Goal: Information Seeking & Learning: Learn about a topic

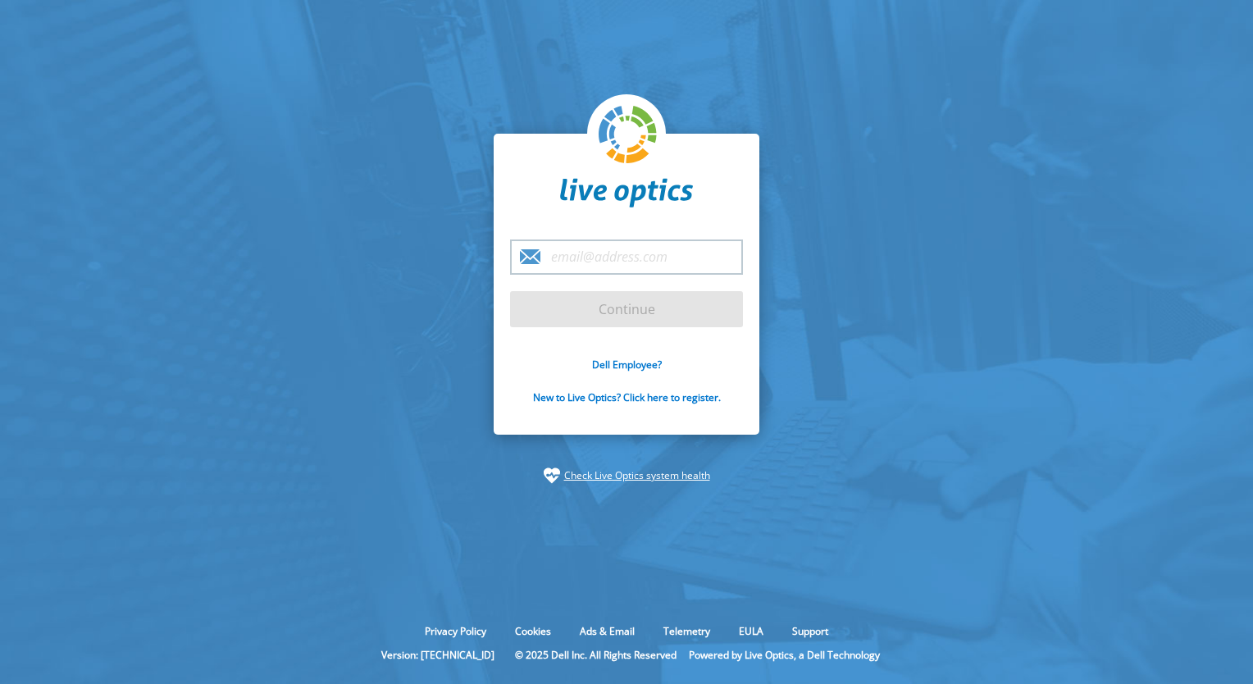
click at [635, 252] on input "email" at bounding box center [626, 256] width 233 height 35
type input "[EMAIL_ADDRESS][DOMAIN_NAME]"
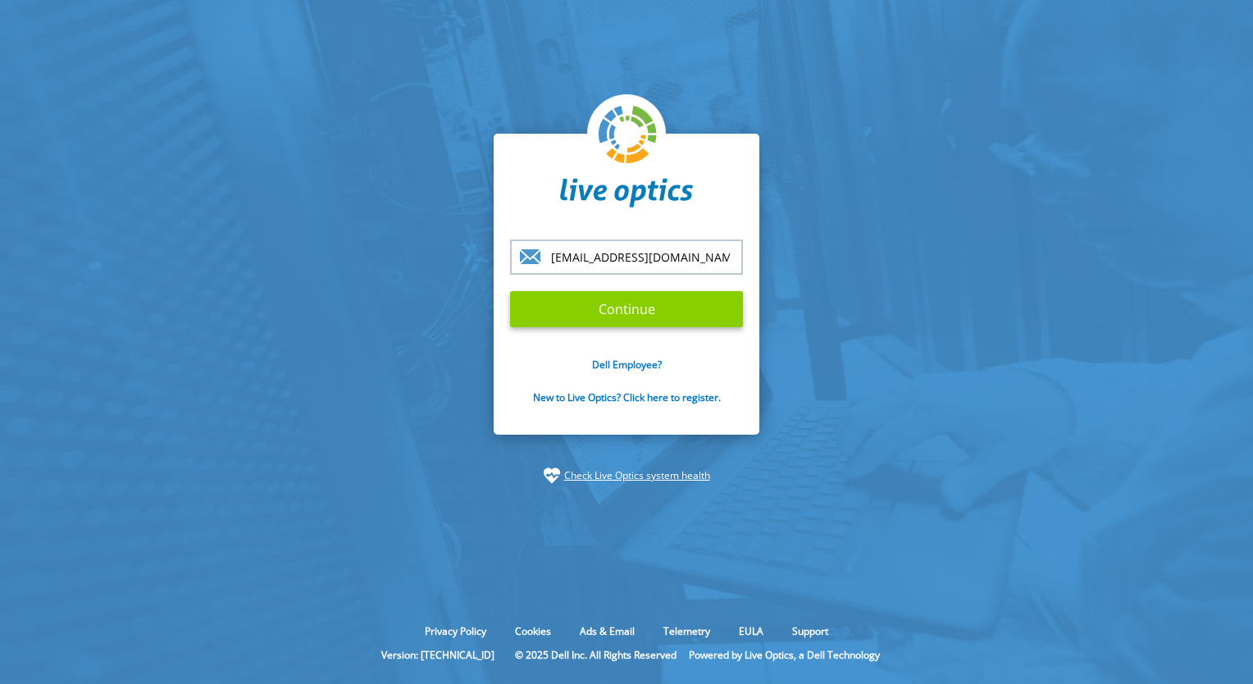
click at [623, 314] on input "Continue" at bounding box center [626, 309] width 233 height 36
click at [601, 314] on input "Continue" at bounding box center [626, 309] width 233 height 36
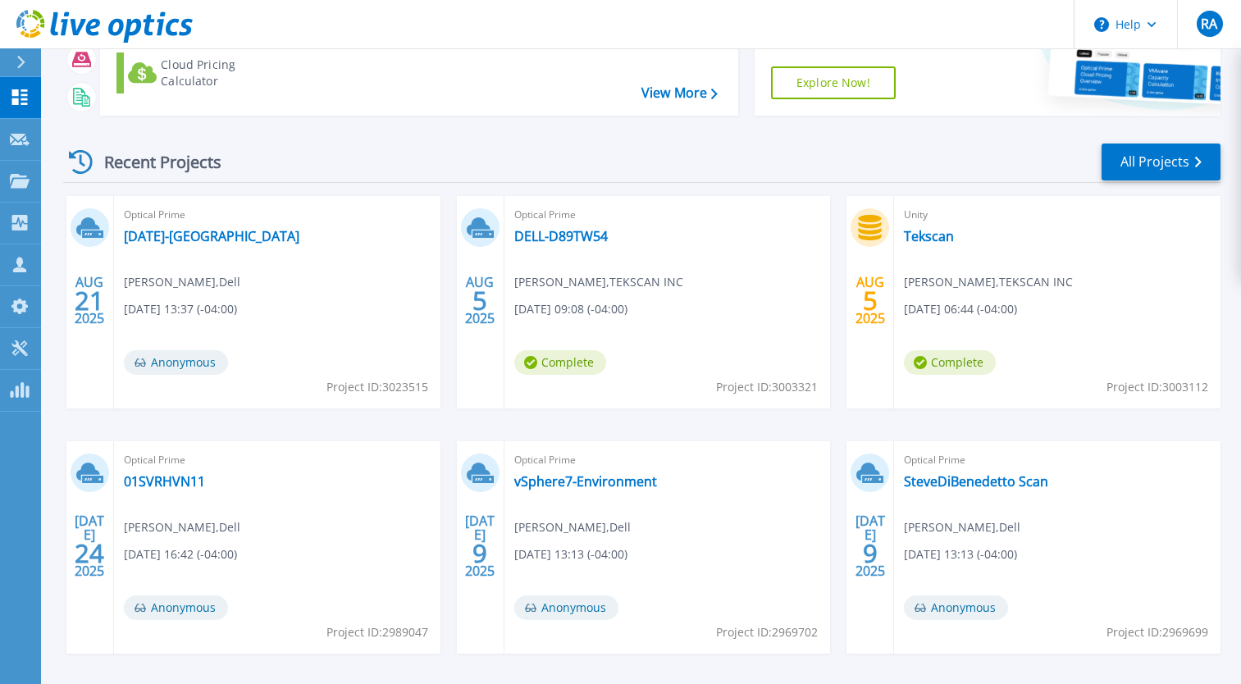
scroll to position [160, 0]
click at [1173, 168] on link "All Projects" at bounding box center [1160, 161] width 119 height 37
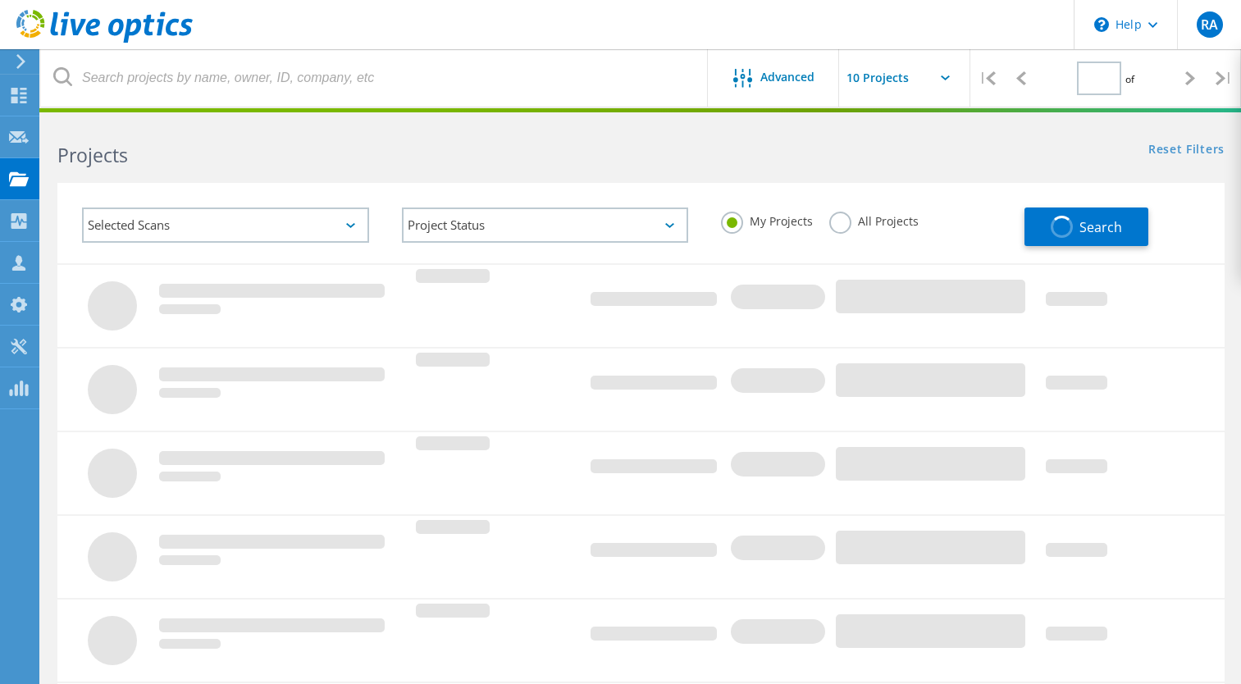
type input "2"
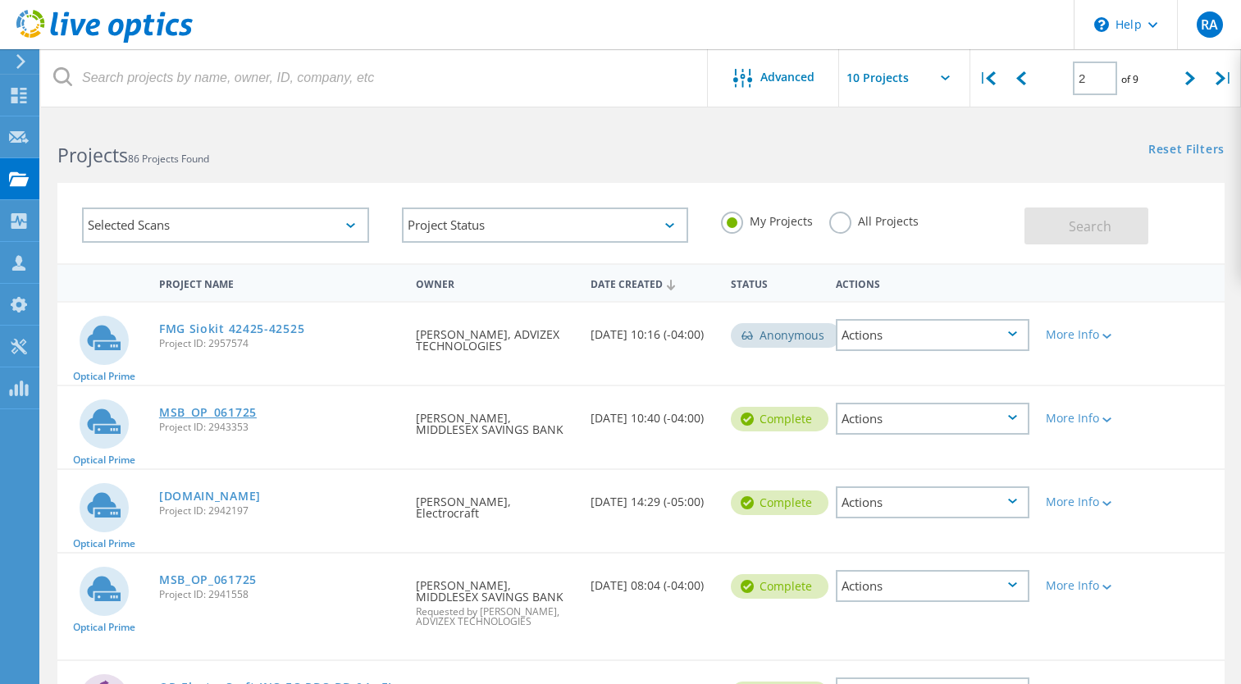
click at [229, 412] on link "MSB_OP_061725" at bounding box center [208, 412] width 98 height 11
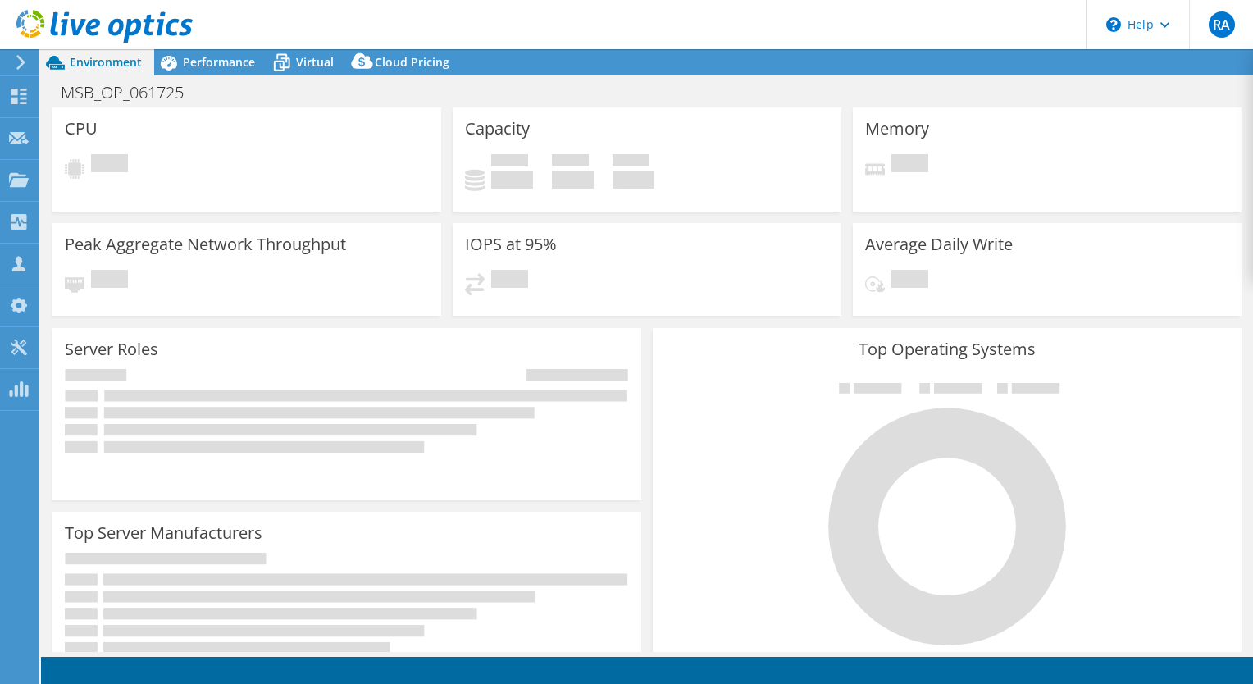
select select "USD"
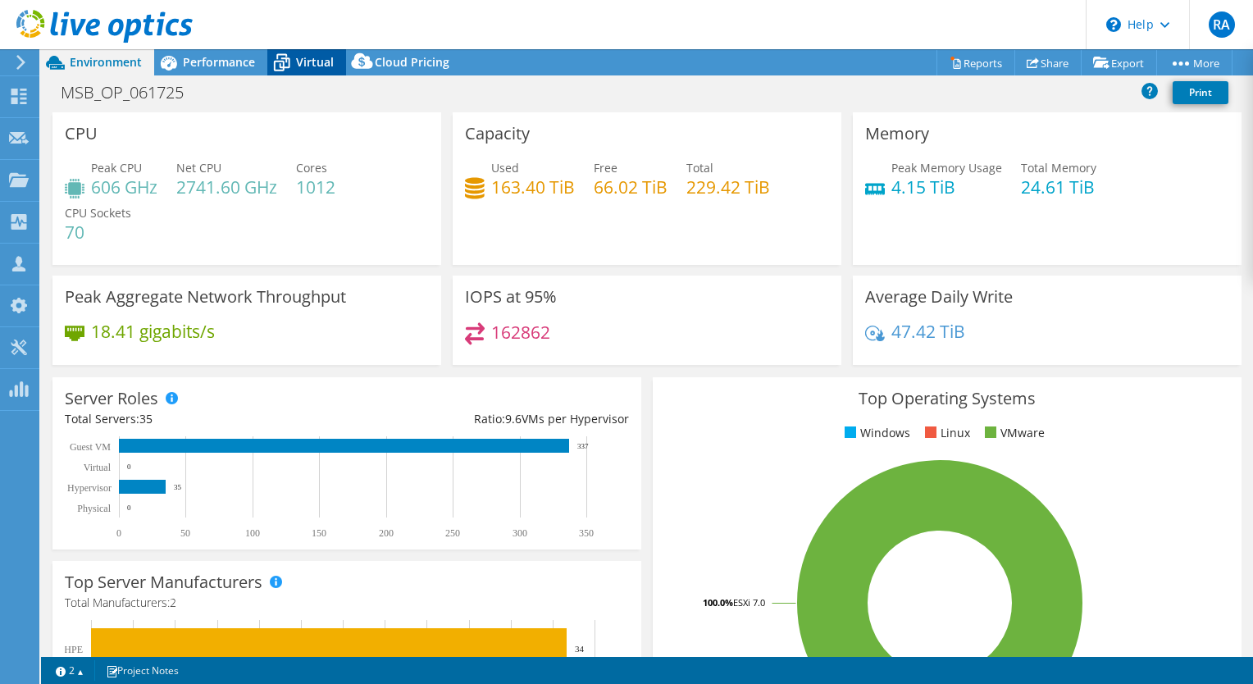
click at [316, 66] on span "Virtual" at bounding box center [315, 62] width 38 height 16
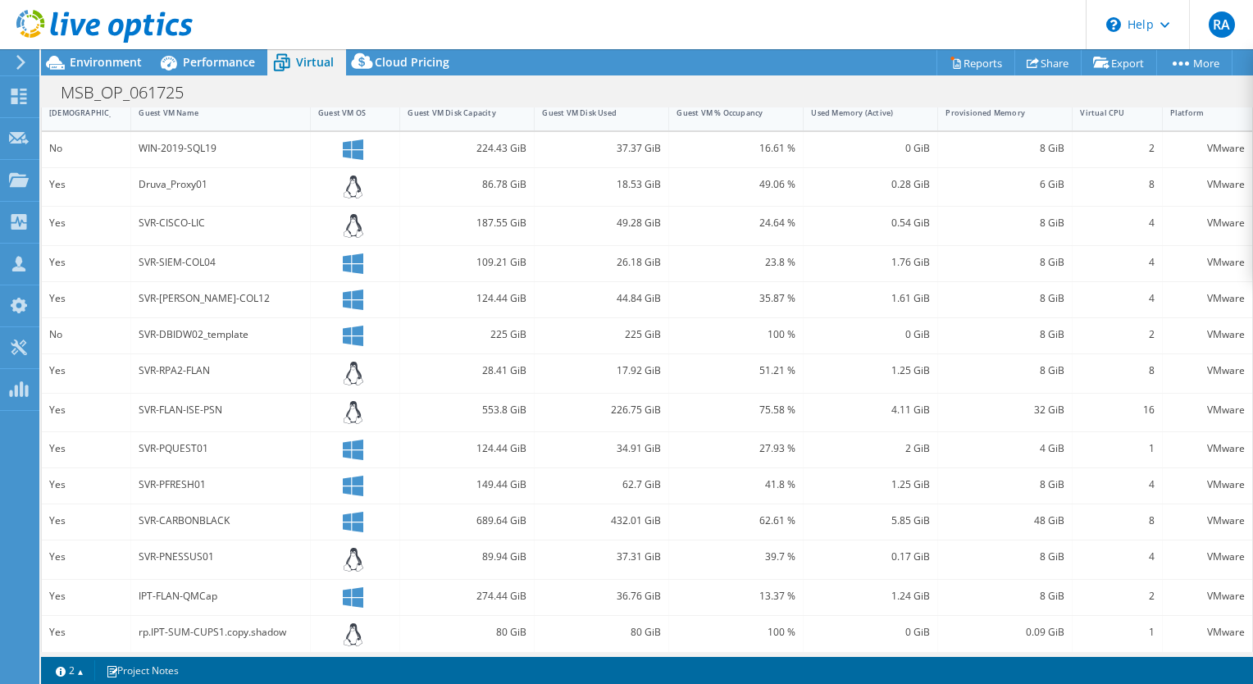
scroll to position [224, 0]
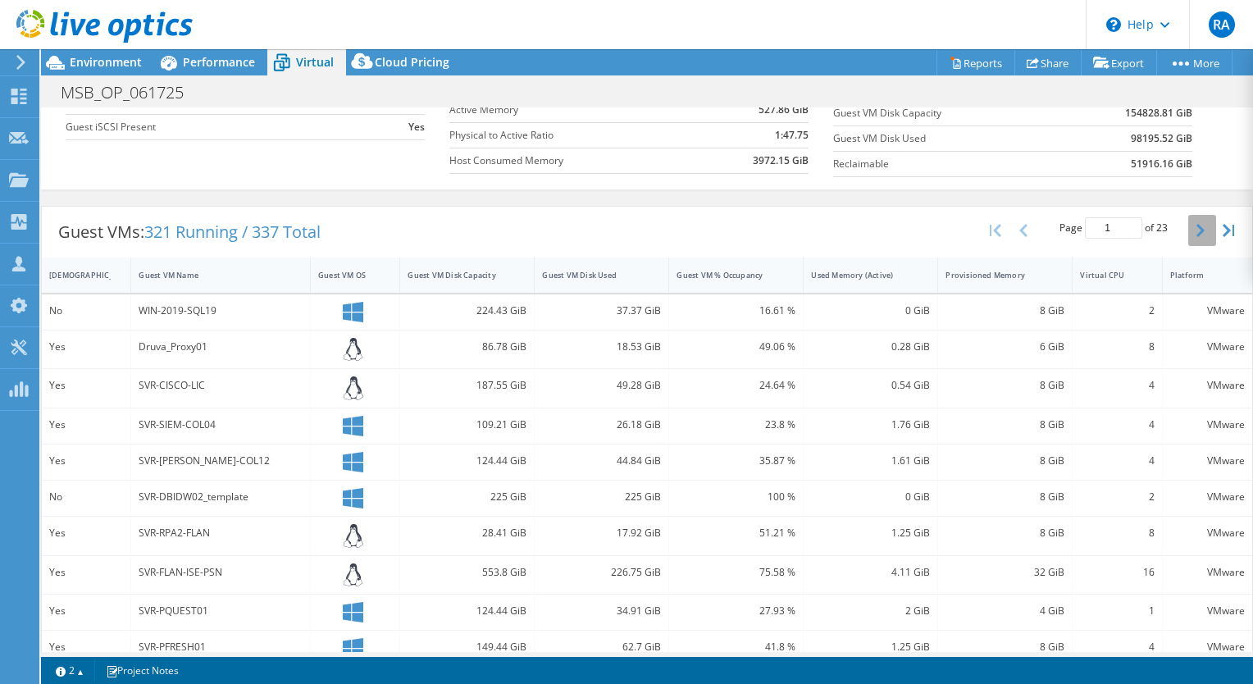
click at [1196, 225] on icon "button" at bounding box center [1200, 230] width 8 height 13
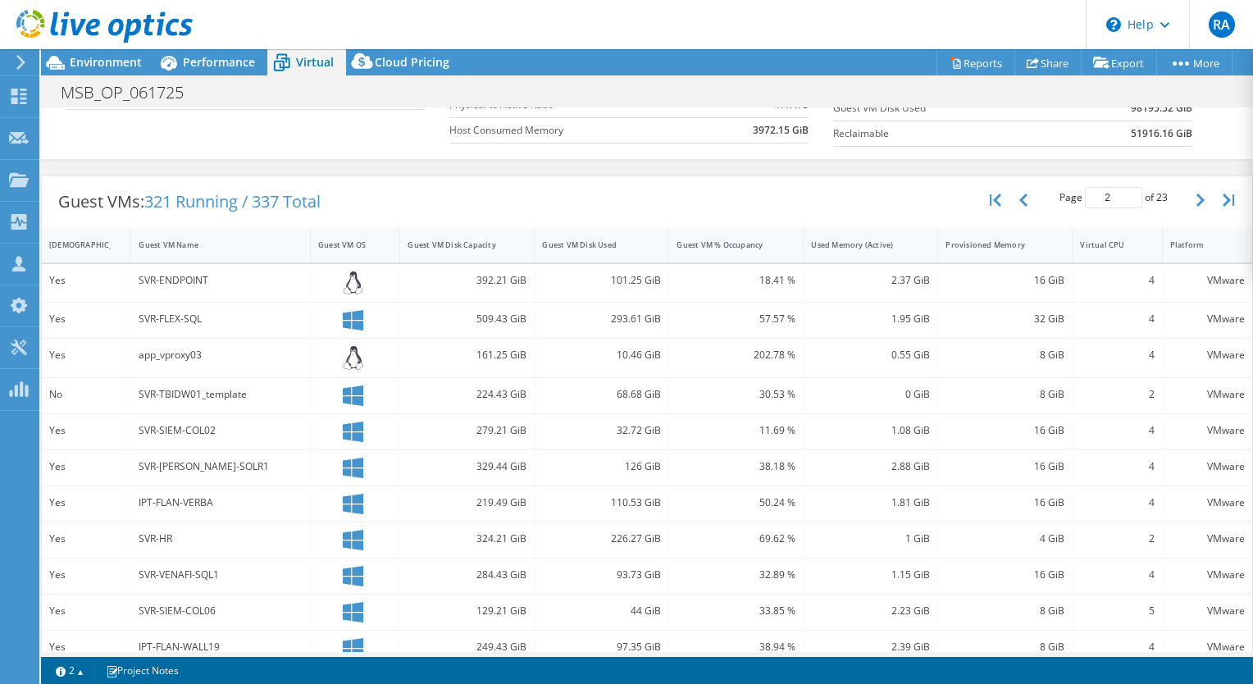
scroll to position [237, 0]
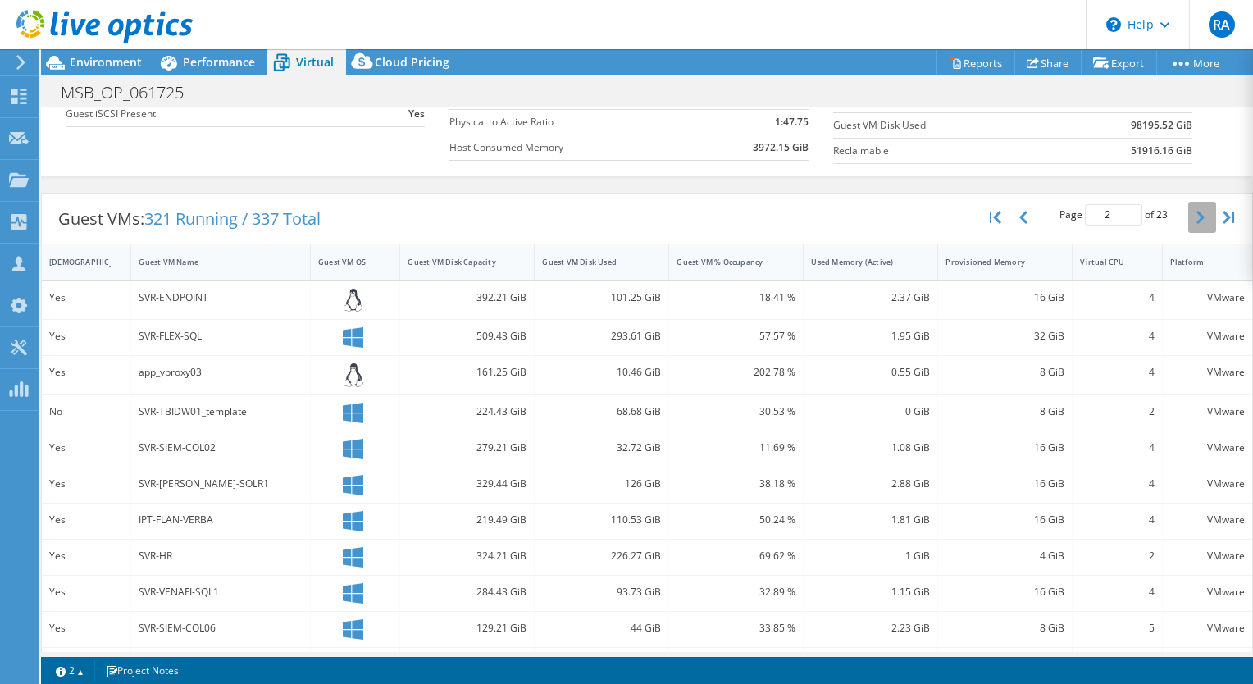
click at [1192, 222] on button "button" at bounding box center [1202, 217] width 28 height 31
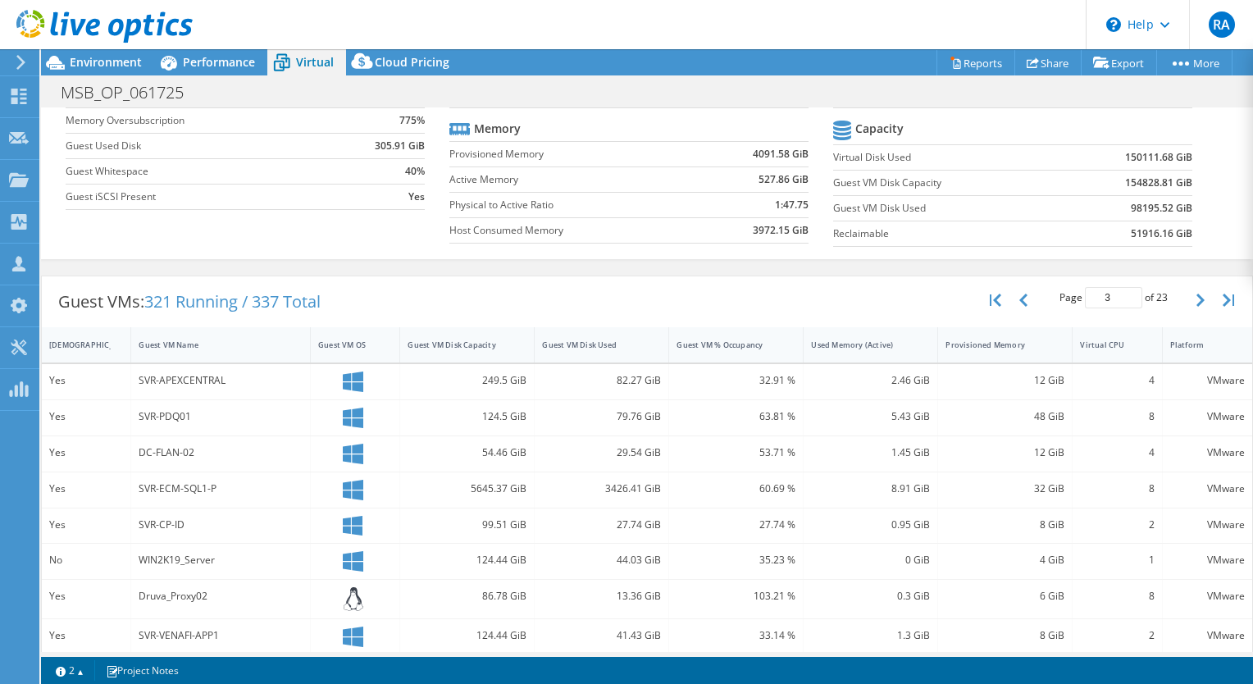
scroll to position [0, 0]
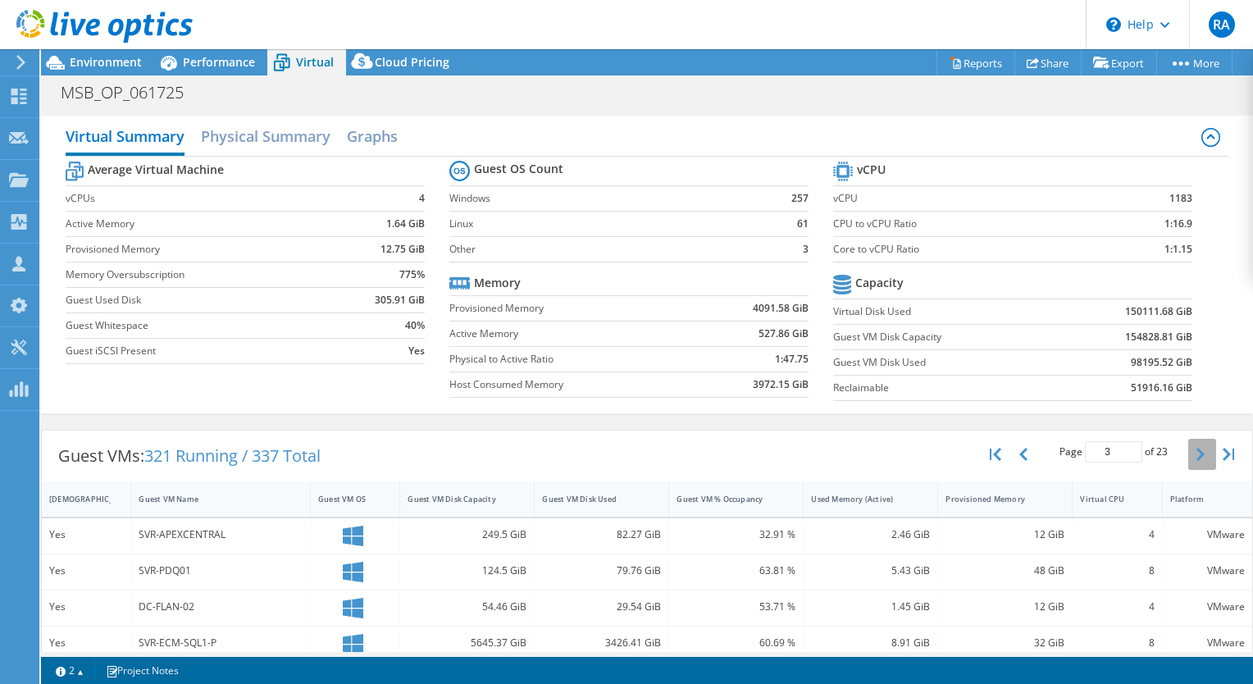
click at [1188, 461] on button "button" at bounding box center [1202, 454] width 28 height 31
click at [1188, 458] on button "button" at bounding box center [1202, 454] width 28 height 31
type input "6"
click at [234, 128] on h2 "Physical Summary" at bounding box center [266, 138] width 130 height 36
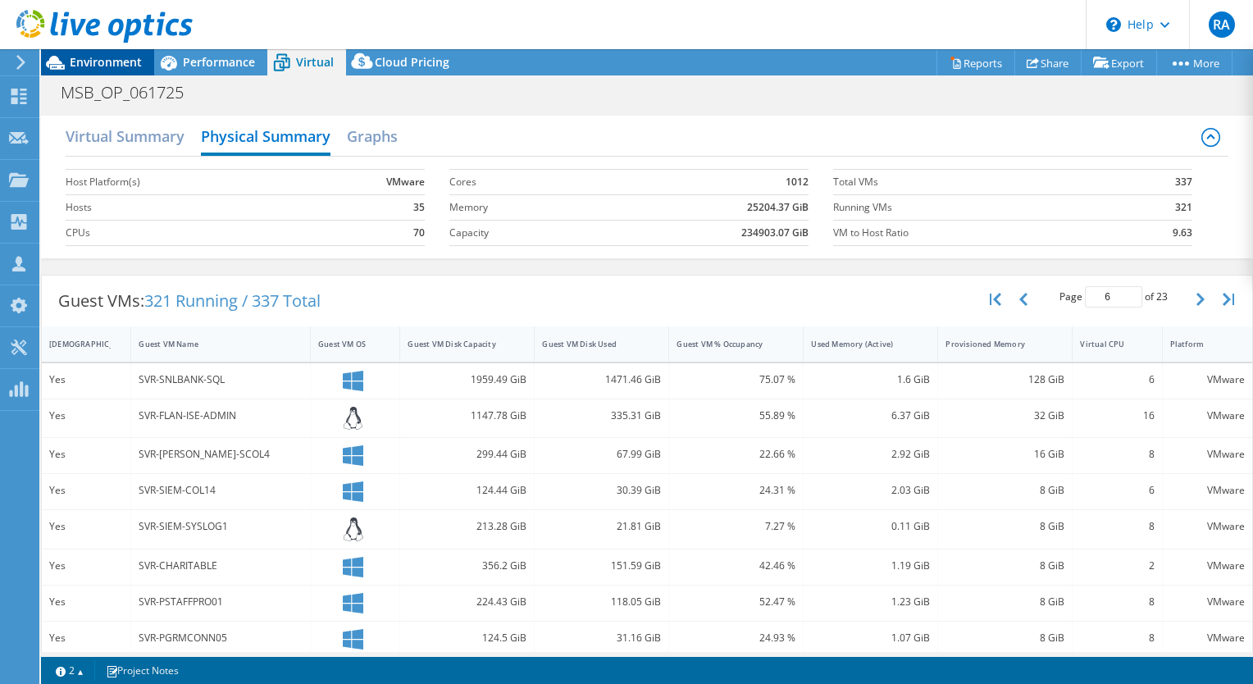
click at [98, 63] on span "Environment" at bounding box center [106, 62] width 72 height 16
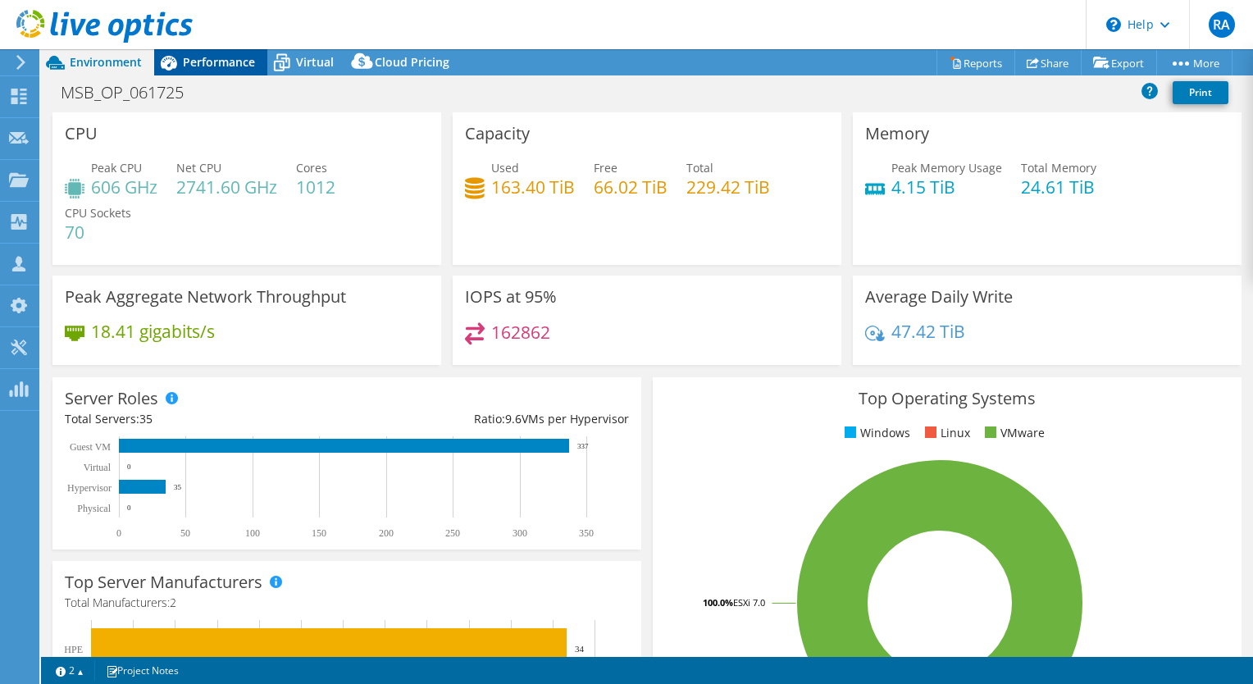
click at [209, 65] on span "Performance" at bounding box center [219, 62] width 72 height 16
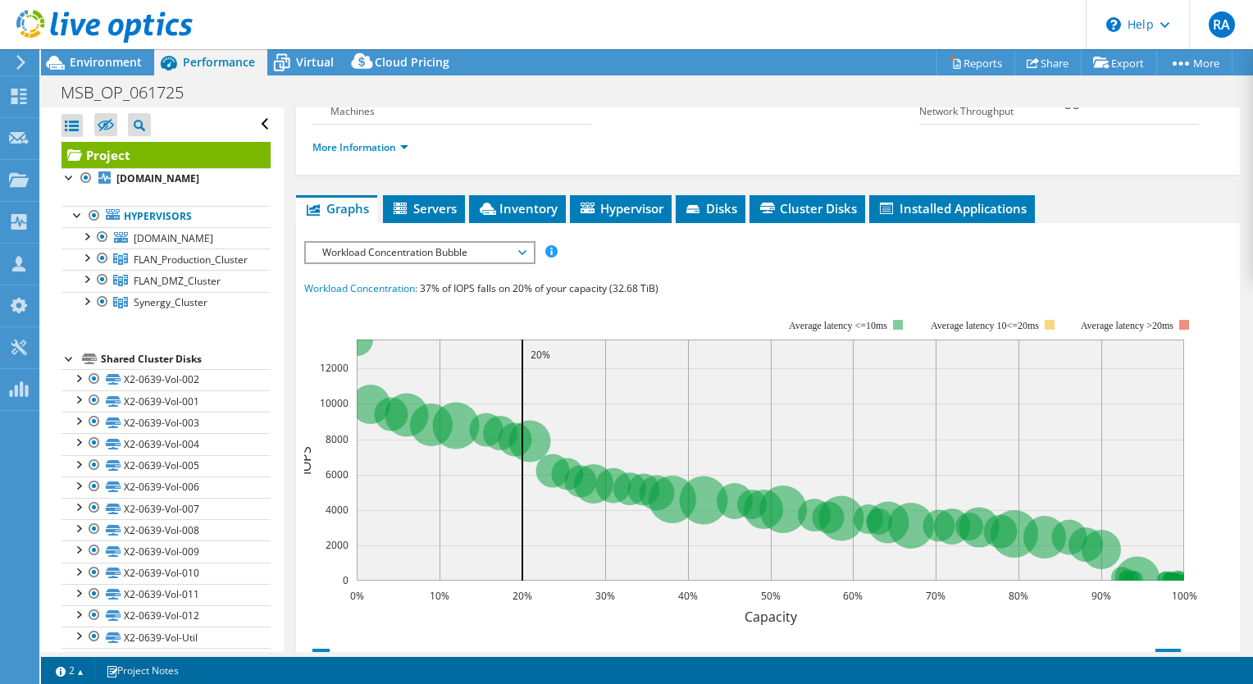
scroll to position [246, 0]
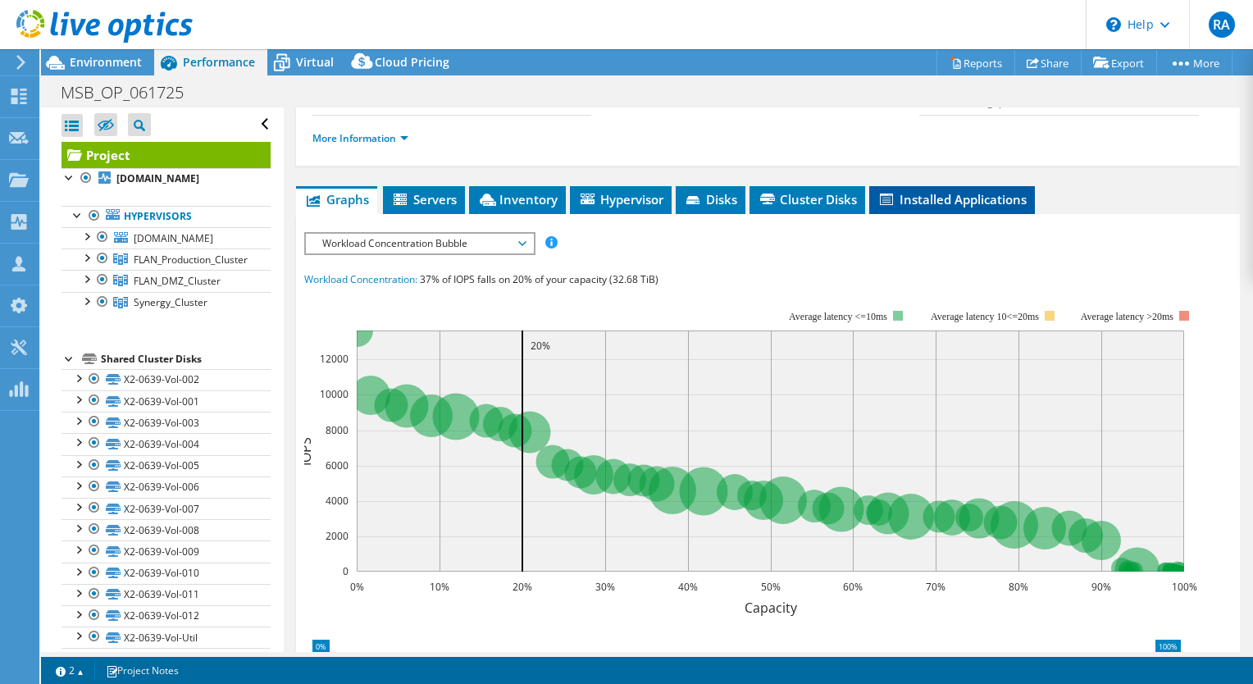
click at [999, 207] on span "Installed Applications" at bounding box center [951, 199] width 149 height 16
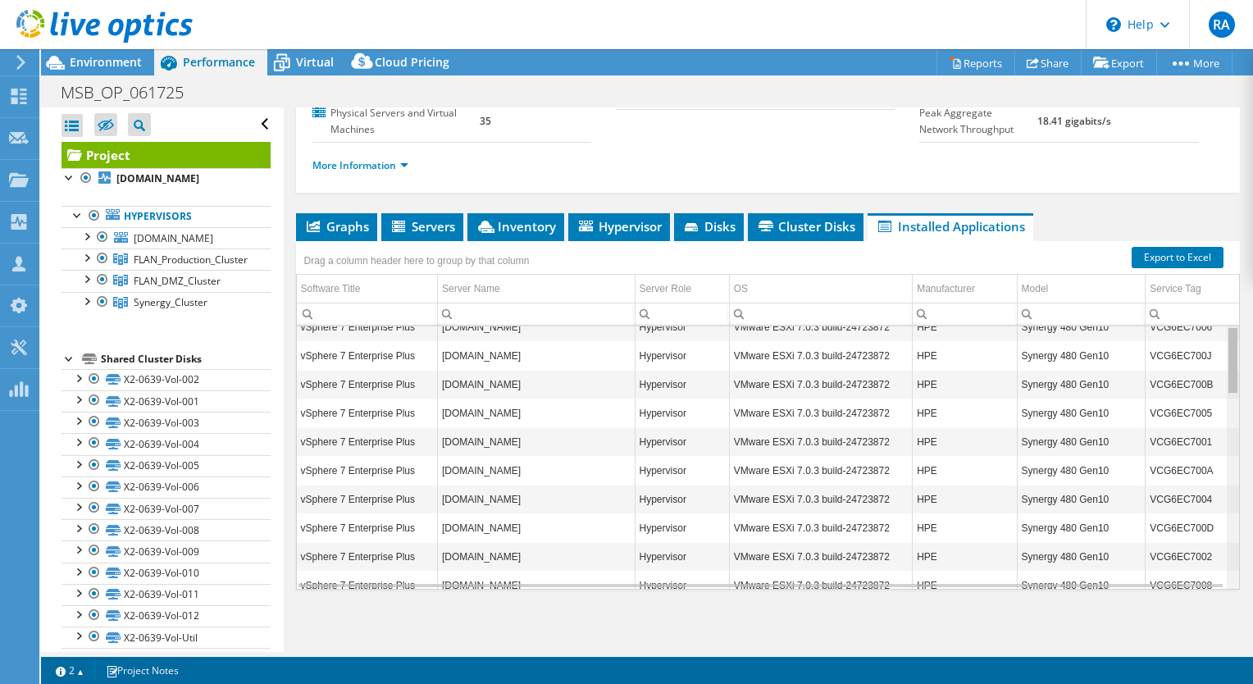
scroll to position [0, 0]
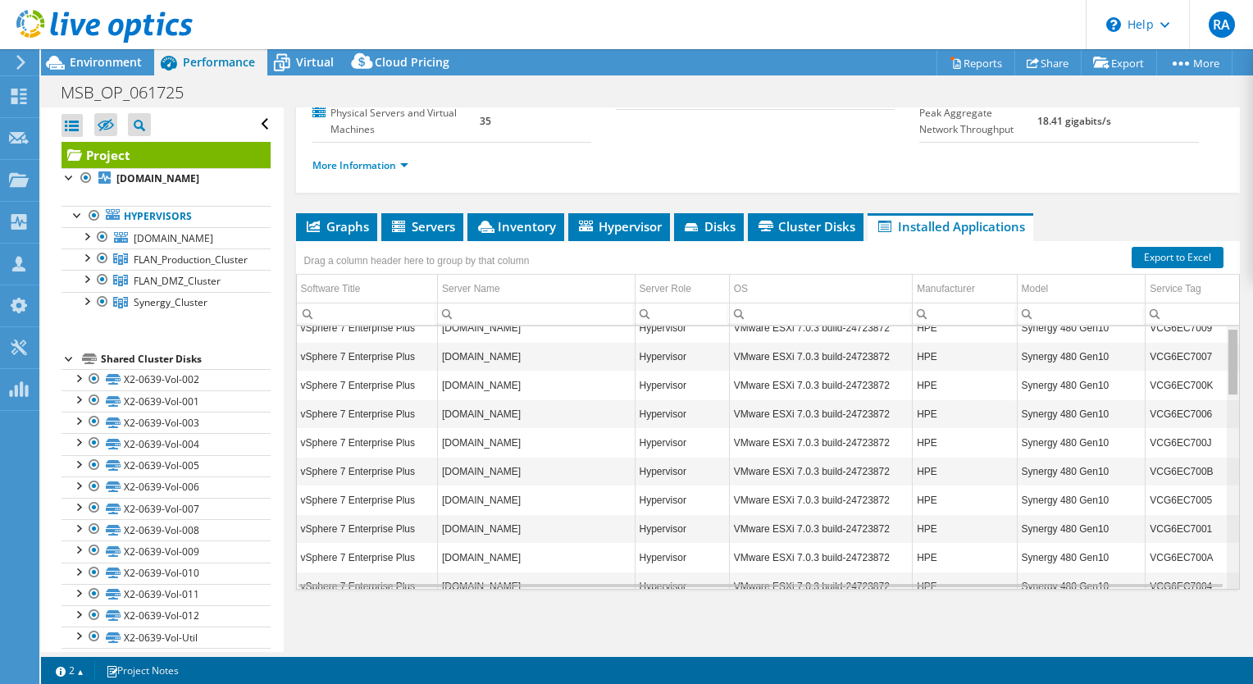
drag, startPoint x: 1220, startPoint y: 358, endPoint x: 1252, endPoint y: 250, distance: 112.1
click at [1252, 250] on body "RA Partner Team Member Richard Atkins ratkins@advizex.com ADVIZEX TECHNOLOGIES …" at bounding box center [626, 342] width 1253 height 684
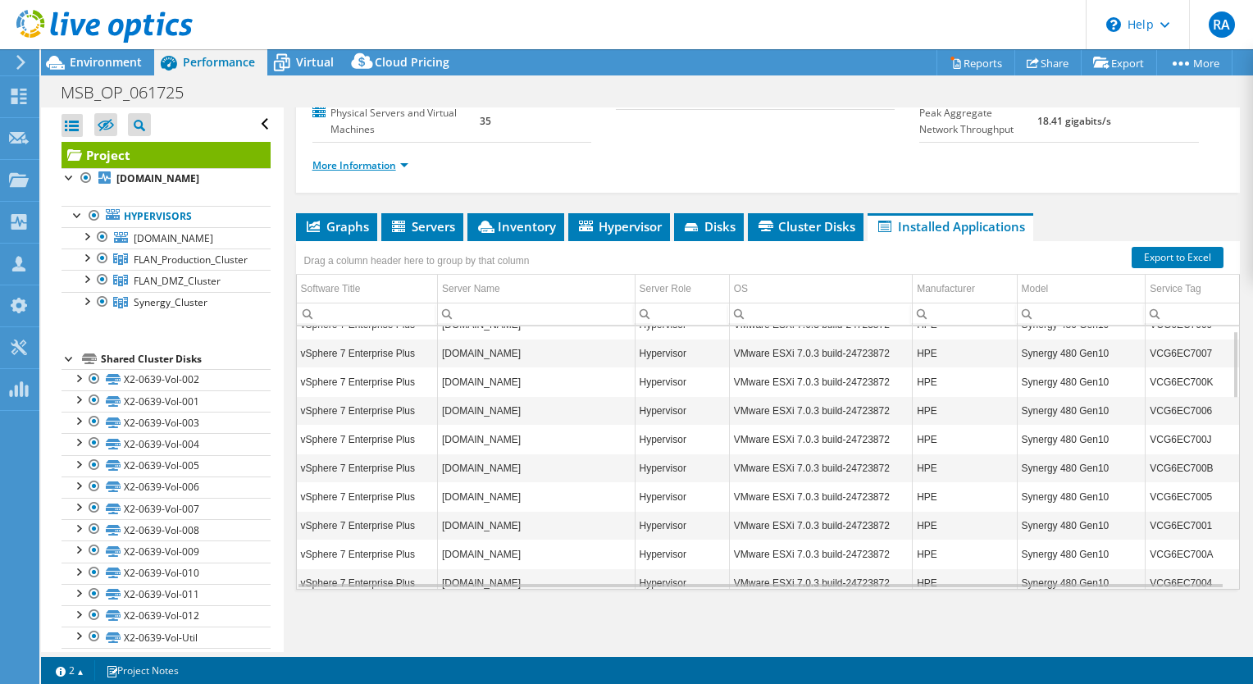
click at [403, 172] on link "More Information" at bounding box center [360, 165] width 96 height 14
